Goal: Task Accomplishment & Management: Manage account settings

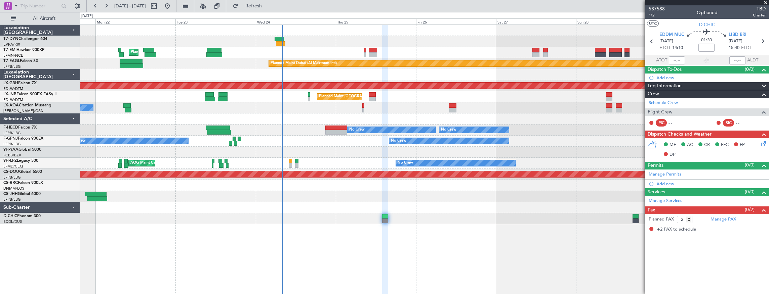
click at [332, 115] on div "Planned Maint [GEOGRAPHIC_DATA] Planned Maint [GEOGRAPHIC_DATA] (Al Maktoum Int…" at bounding box center [424, 125] width 689 height 200
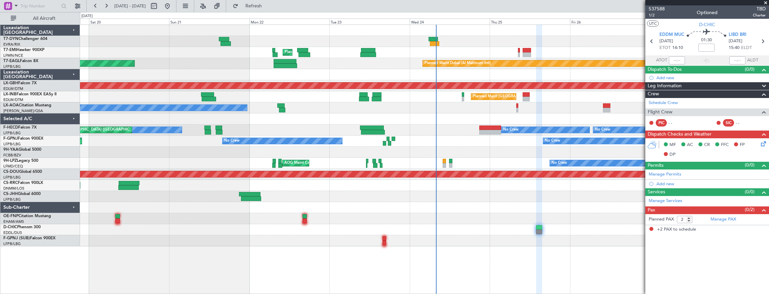
click at [293, 102] on div "Planned Maint [GEOGRAPHIC_DATA] Planned Maint [GEOGRAPHIC_DATA] (Al Maktoum Int…" at bounding box center [424, 136] width 689 height 222
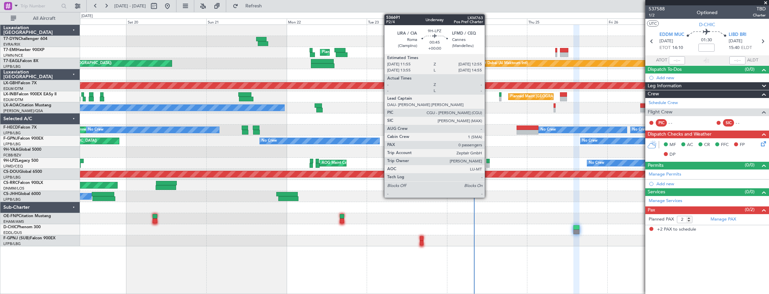
click at [488, 161] on div at bounding box center [487, 161] width 3 height 5
type input "0"
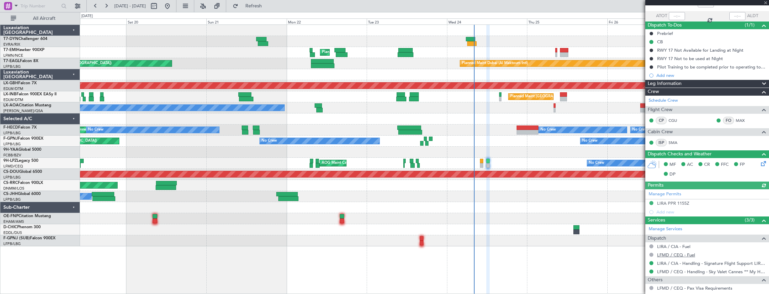
scroll to position [68, 0]
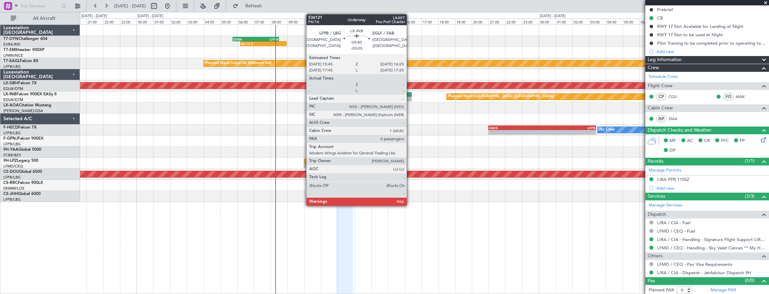
click at [410, 94] on div at bounding box center [405, 94] width 11 height 5
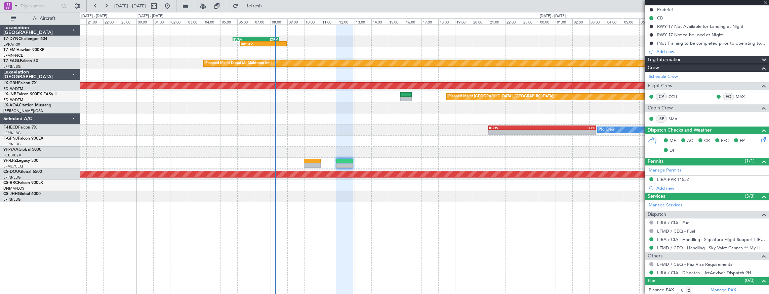
type input "-00:05"
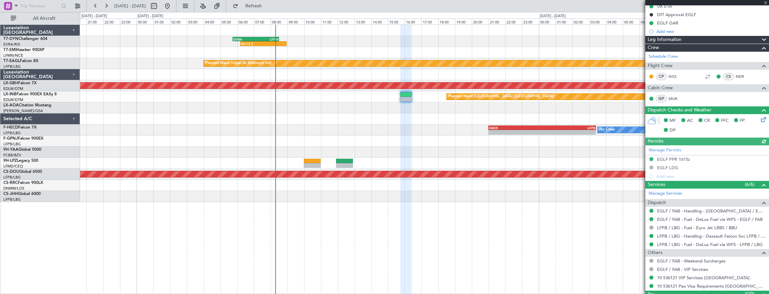
scroll to position [119, 0]
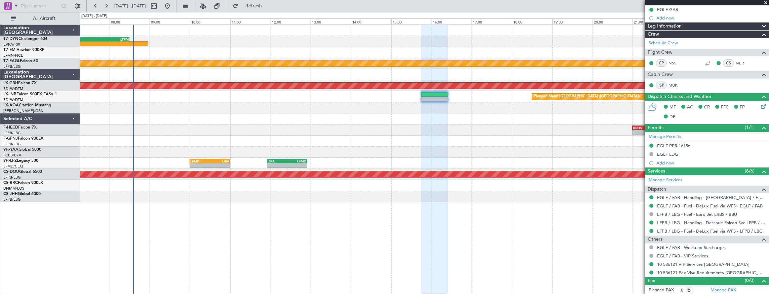
click at [231, 114] on div "06:13 Z - EVRA 05:45 Z LTFM 08:30 Z Planned Maint [GEOGRAPHIC_DATA] (Al Maktoum…" at bounding box center [424, 113] width 689 height 177
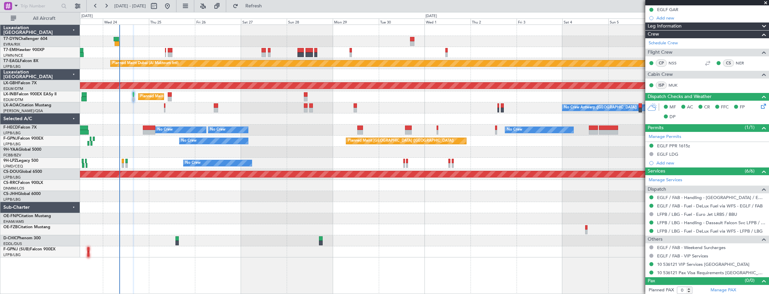
click at [460, 205] on div "Planned Maint [GEOGRAPHIC_DATA] Planned Maint [GEOGRAPHIC_DATA] (Al Maktoum Int…" at bounding box center [424, 141] width 689 height 233
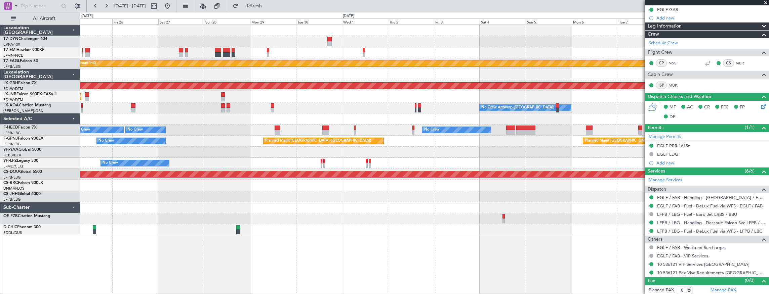
click at [144, 222] on div "Planned Maint [GEOGRAPHIC_DATA] Planned Maint [GEOGRAPHIC_DATA] (Al Maktoum Int…" at bounding box center [424, 130] width 689 height 211
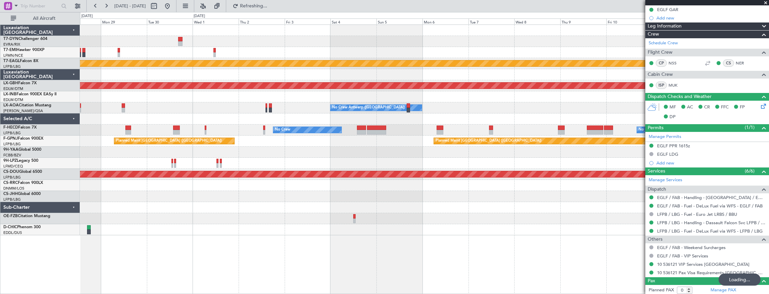
click at [266, 214] on div "Planned Maint Dubai (Al Maktoum Intl) Planned Maint Nurnberg Planned Maint [GEO…" at bounding box center [424, 130] width 689 height 211
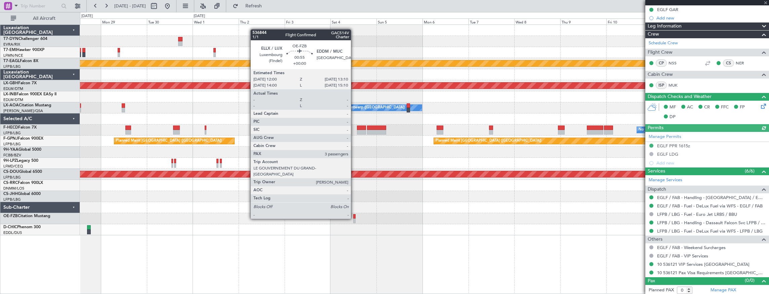
click at [354, 219] on div at bounding box center [354, 221] width 2 height 5
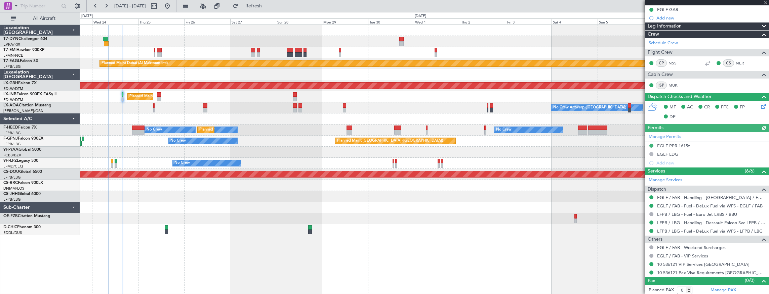
type input "3"
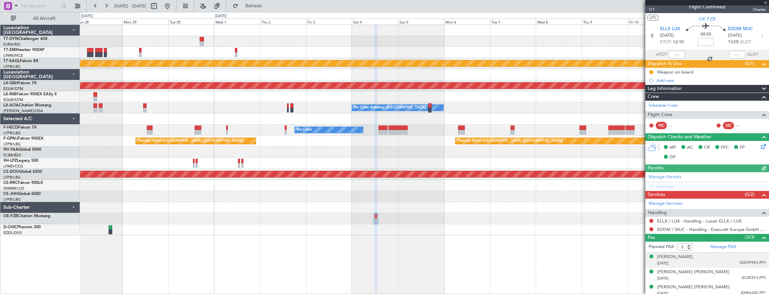
scroll to position [8, 0]
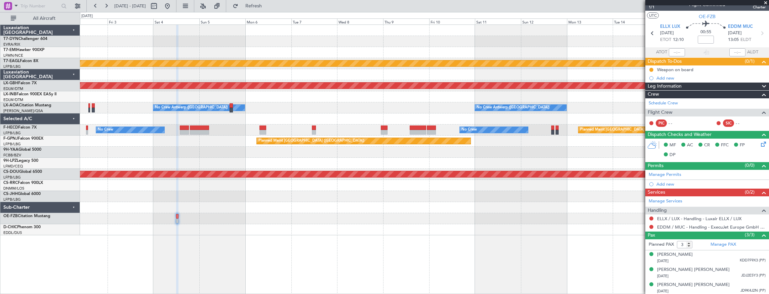
click at [359, 204] on div "Planned Maint Dubai (Al Maktoum Intl) Planned Maint Nurnberg No Crew [GEOGRAPHI…" at bounding box center [424, 130] width 689 height 211
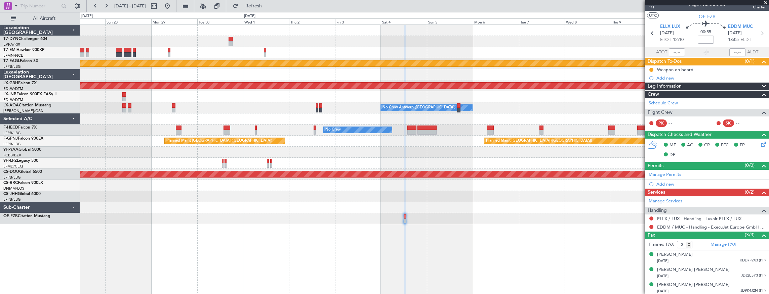
click at [422, 159] on div "No Crew" at bounding box center [424, 163] width 689 height 11
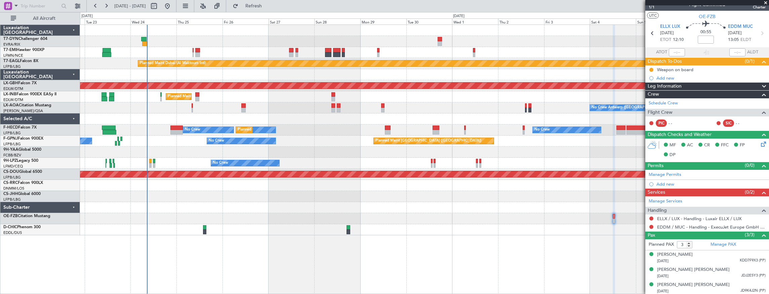
click at [366, 141] on div "Planned Maint [GEOGRAPHIC_DATA] ([GEOGRAPHIC_DATA]) Planned Maint [GEOGRAPHIC_D…" at bounding box center [424, 141] width 689 height 11
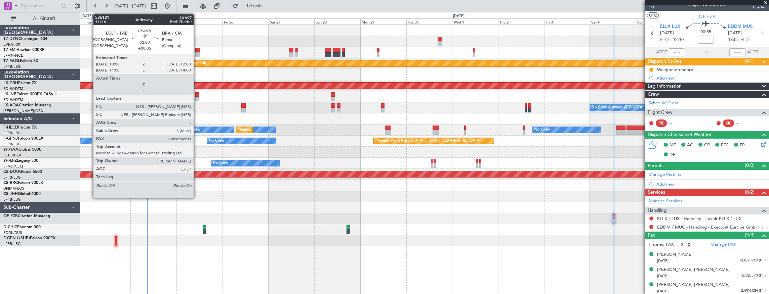
click at [197, 94] on div at bounding box center [197, 94] width 4 height 5
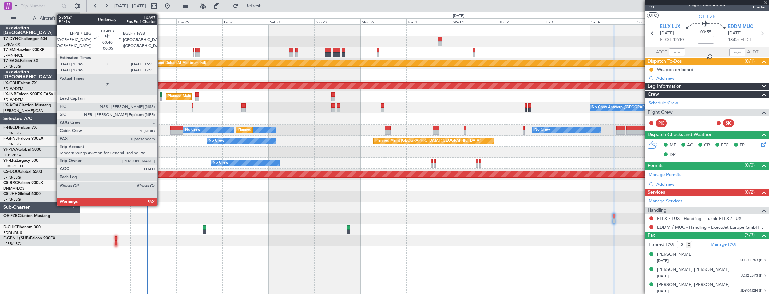
type input "+00:05"
type input "2"
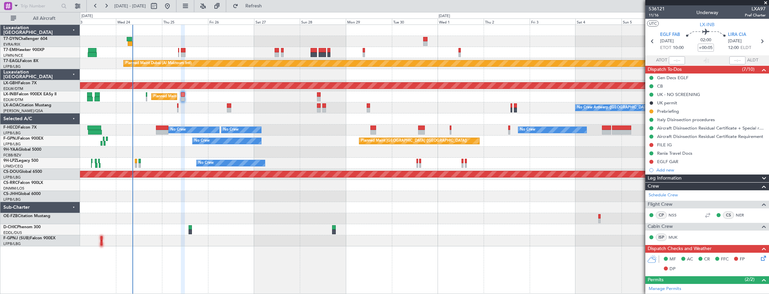
click at [198, 102] on div "No Crew Antwerp ([GEOGRAPHIC_DATA]) No Crew [GEOGRAPHIC_DATA] ([GEOGRAPHIC_DATA…" at bounding box center [424, 107] width 689 height 11
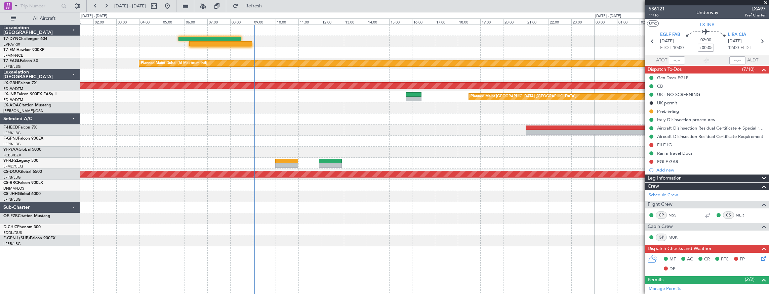
click at [303, 154] on div "Planned Maint Dubai (Al Maktoum Intl) Planned Maint Nurnberg Planned Maint [GEO…" at bounding box center [424, 136] width 689 height 222
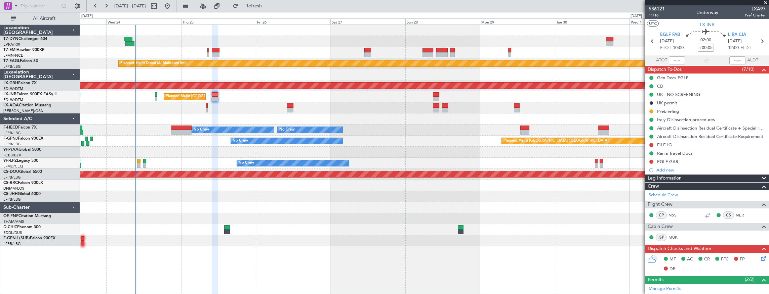
click at [303, 46] on div at bounding box center [424, 41] width 689 height 11
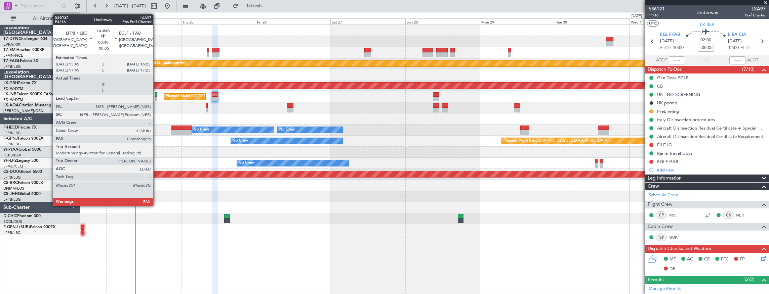
click at [157, 95] on div at bounding box center [156, 94] width 2 height 5
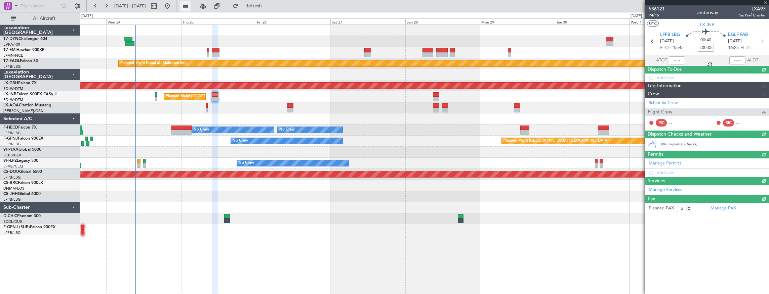
type input "-00:05"
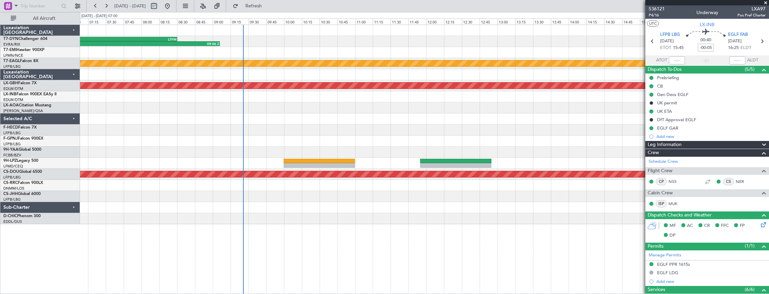
click at [301, 214] on div "06:13 Z 09:06 Z EVRA 05:45 Z LTFM 08:30 Z Planned Maint [GEOGRAPHIC_DATA] (Al M…" at bounding box center [424, 125] width 689 height 200
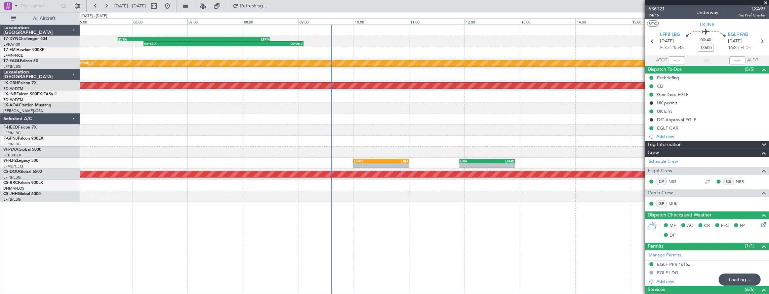
click at [359, 120] on div at bounding box center [424, 119] width 689 height 11
type input "1"
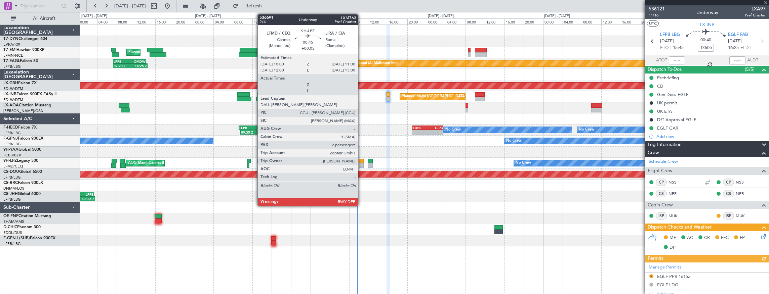
click at [361, 162] on div at bounding box center [361, 161] width 5 height 5
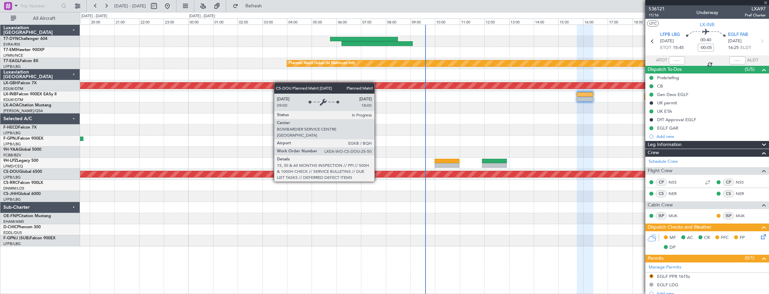
type input "+00:05"
type input "2"
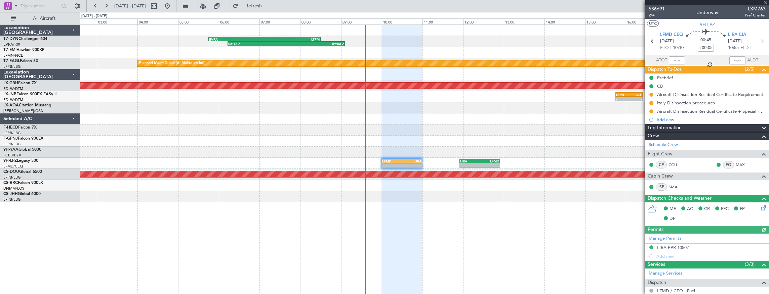
click at [380, 122] on div at bounding box center [424, 119] width 689 height 11
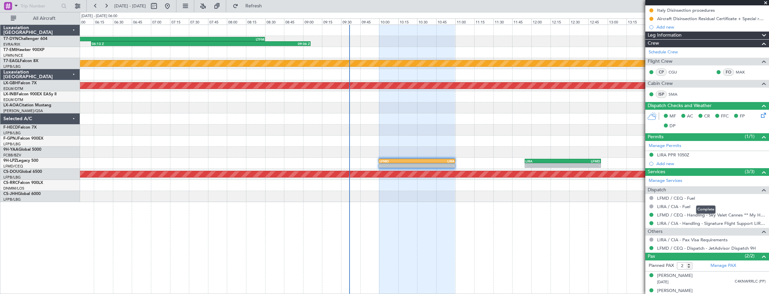
scroll to position [98, 0]
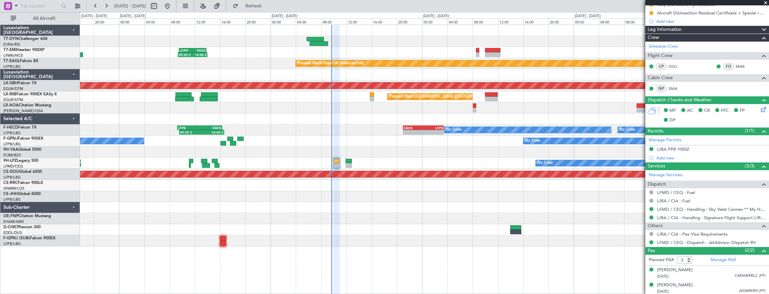
click at [358, 104] on div "No Crew Nice ([GEOGRAPHIC_DATA])" at bounding box center [424, 107] width 689 height 11
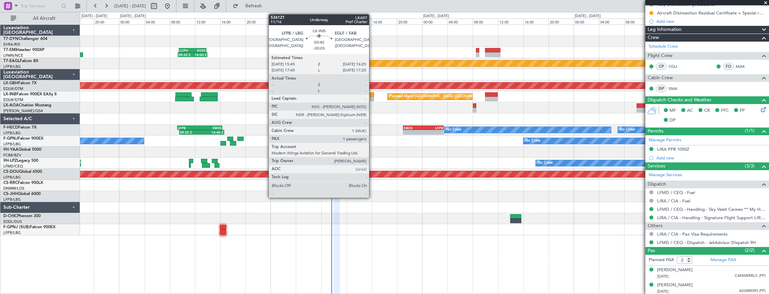
click at [372, 95] on div at bounding box center [372, 94] width 4 height 5
type input "-00:05"
type input "1"
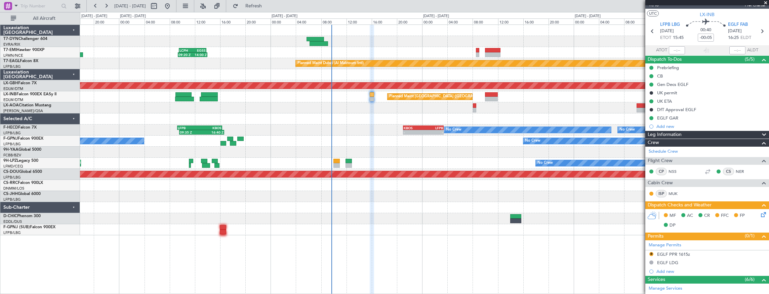
scroll to position [0, 0]
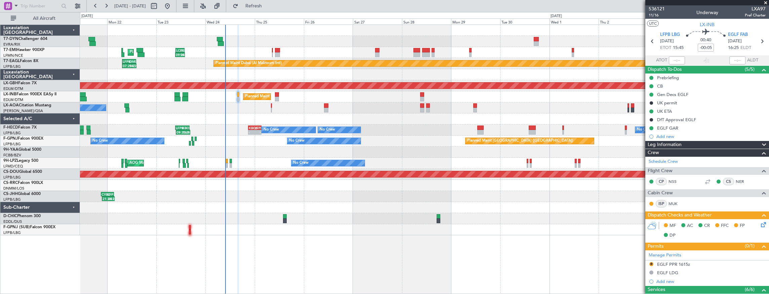
click at [327, 47] on div "09:20 Z 14:00 Z LCPH 09:30 Z EGSS 13:50 Z Planned Maint [GEOGRAPHIC_DATA] OJAM …" at bounding box center [424, 130] width 689 height 211
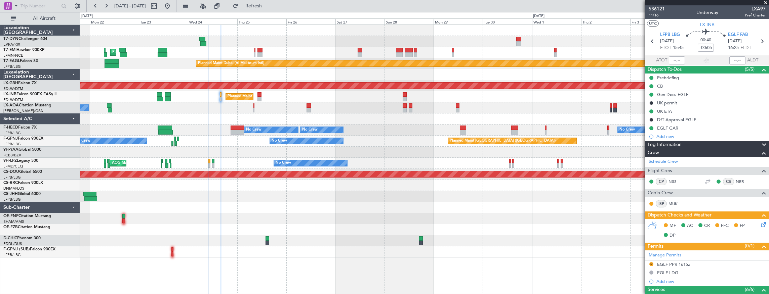
click at [653, 14] on span "11/16" at bounding box center [657, 15] width 16 height 6
click at [760, 224] on icon at bounding box center [762, 223] width 5 height 5
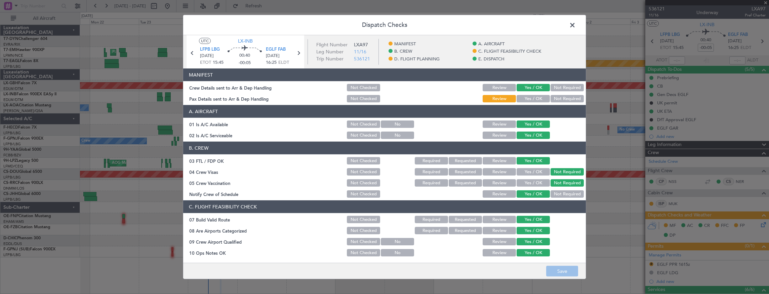
click at [524, 98] on button "Yes / OK" at bounding box center [533, 98] width 33 height 7
click at [570, 272] on button "Save" at bounding box center [562, 271] width 32 height 11
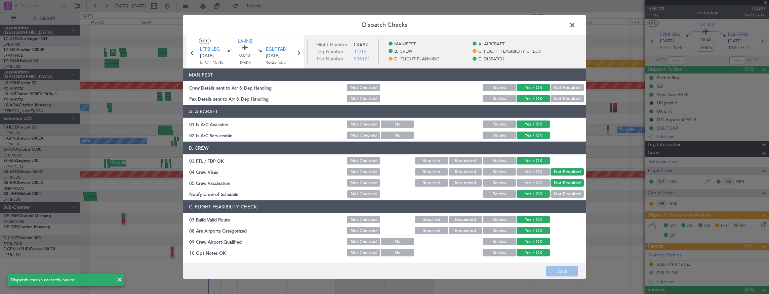
click at [576, 26] on span at bounding box center [576, 26] width 0 height 13
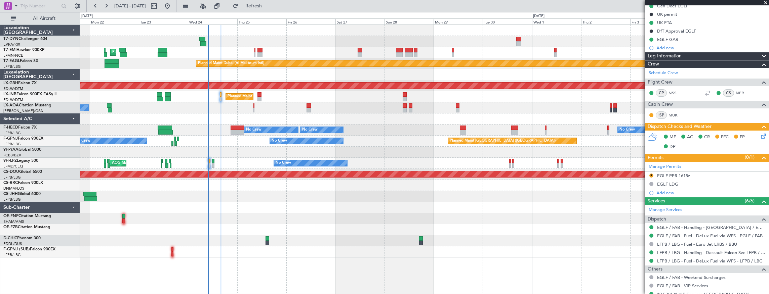
scroll to position [44, 0]
